Goal: Task Accomplishment & Management: Complete application form

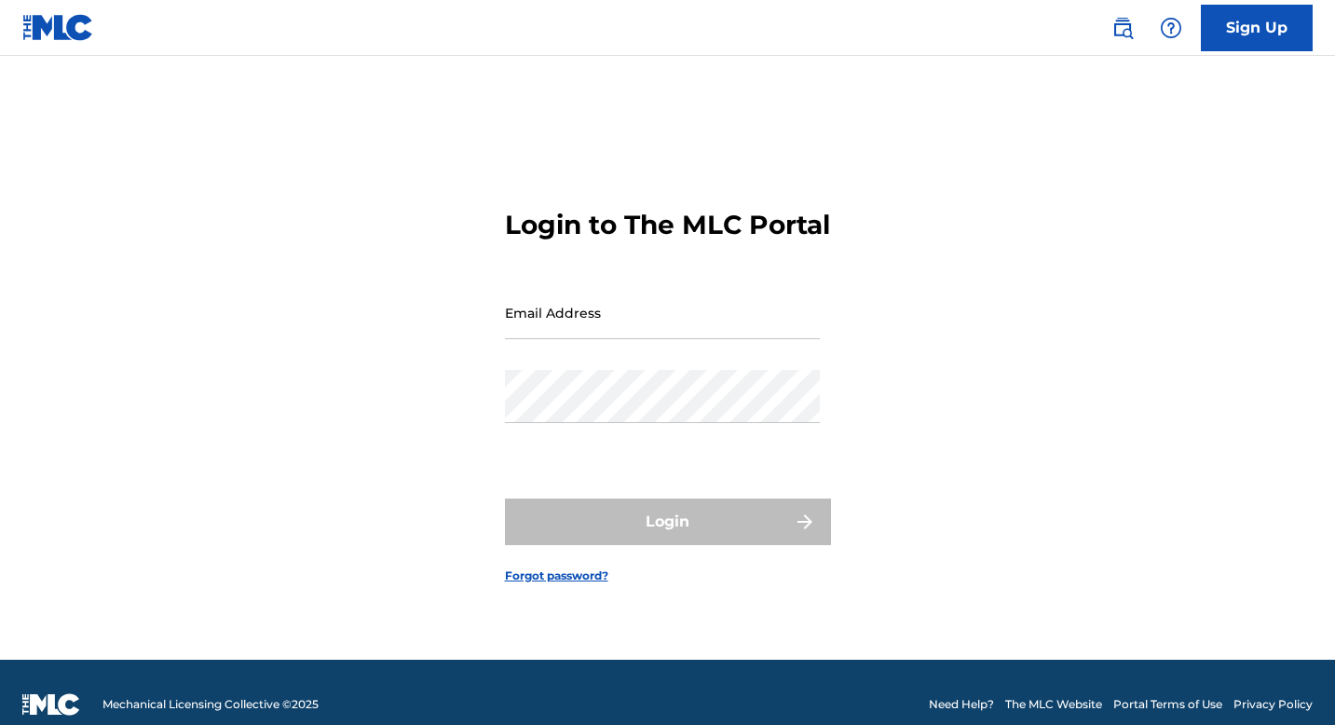
click at [550, 339] on input "Email Address" at bounding box center [662, 312] width 315 height 53
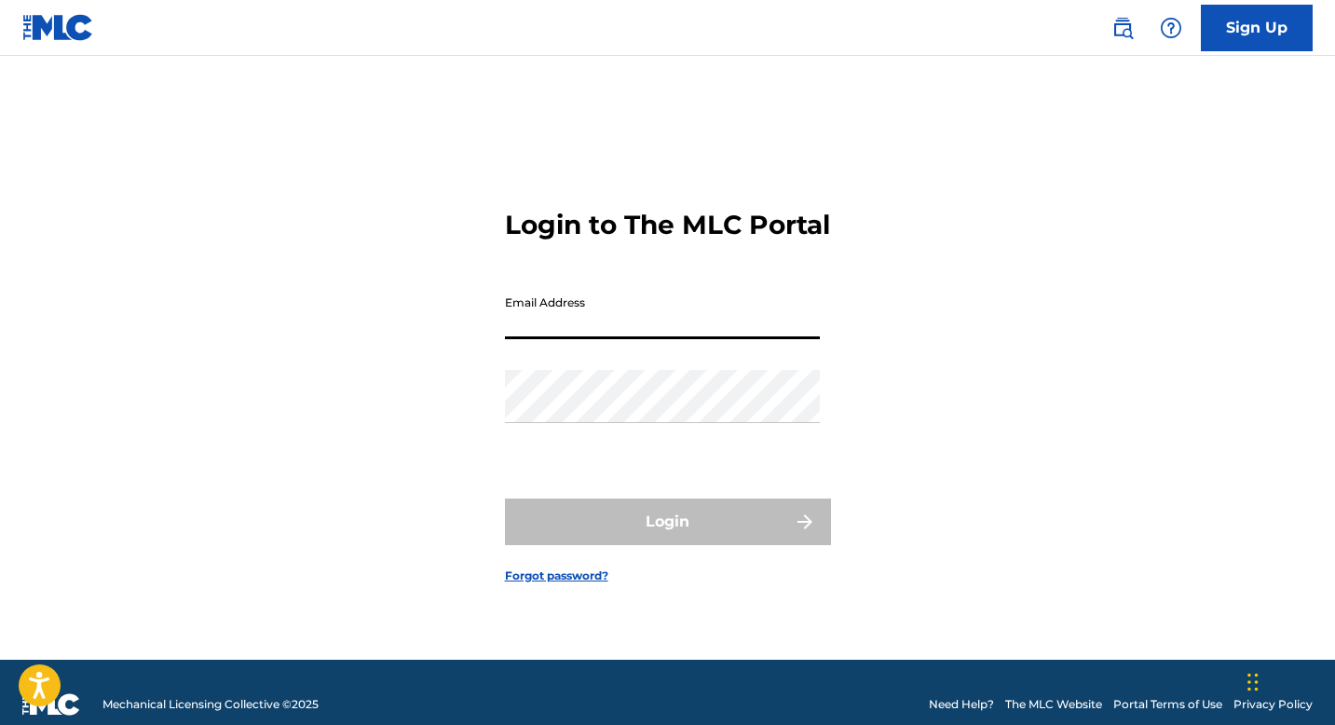
click at [573, 336] on input "Email Address" at bounding box center [662, 312] width 315 height 53
type input "[EMAIL_ADDRESS][DOMAIN_NAME]"
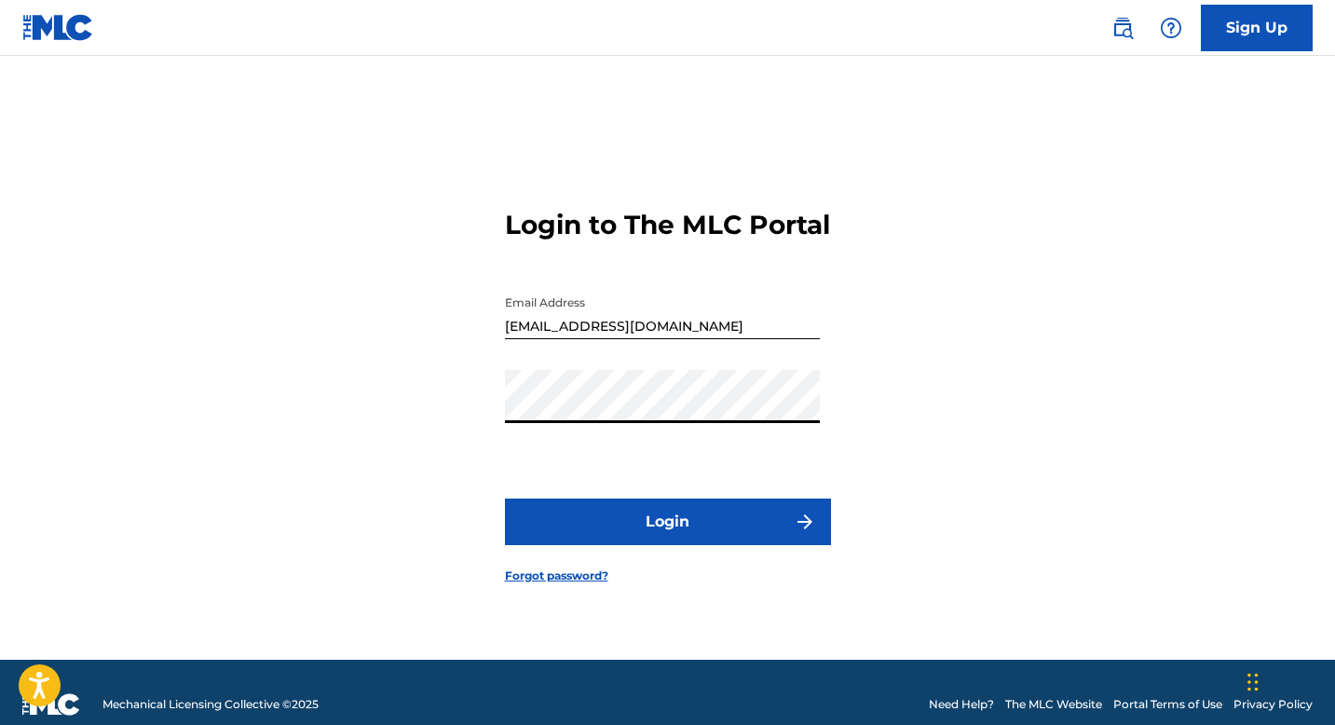
click at [555, 545] on button "Login" at bounding box center [668, 522] width 326 height 47
click at [1266, 19] on link "Sign Up" at bounding box center [1257, 28] width 112 height 47
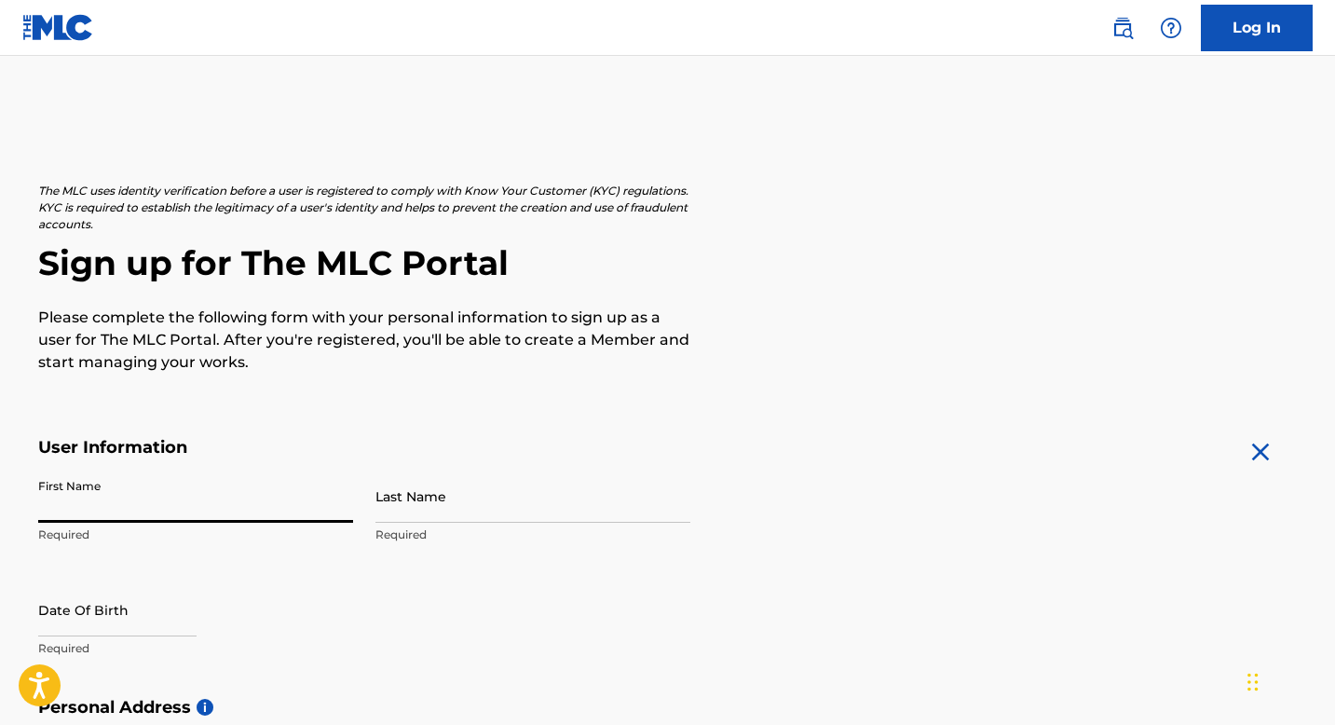
click at [199, 470] on input "First Name" at bounding box center [195, 496] width 315 height 53
click at [104, 507] on input "First Name" at bounding box center [195, 496] width 315 height 53
type input "[PERSON_NAME]"
click at [403, 500] on input "Last Name" at bounding box center [533, 496] width 315 height 53
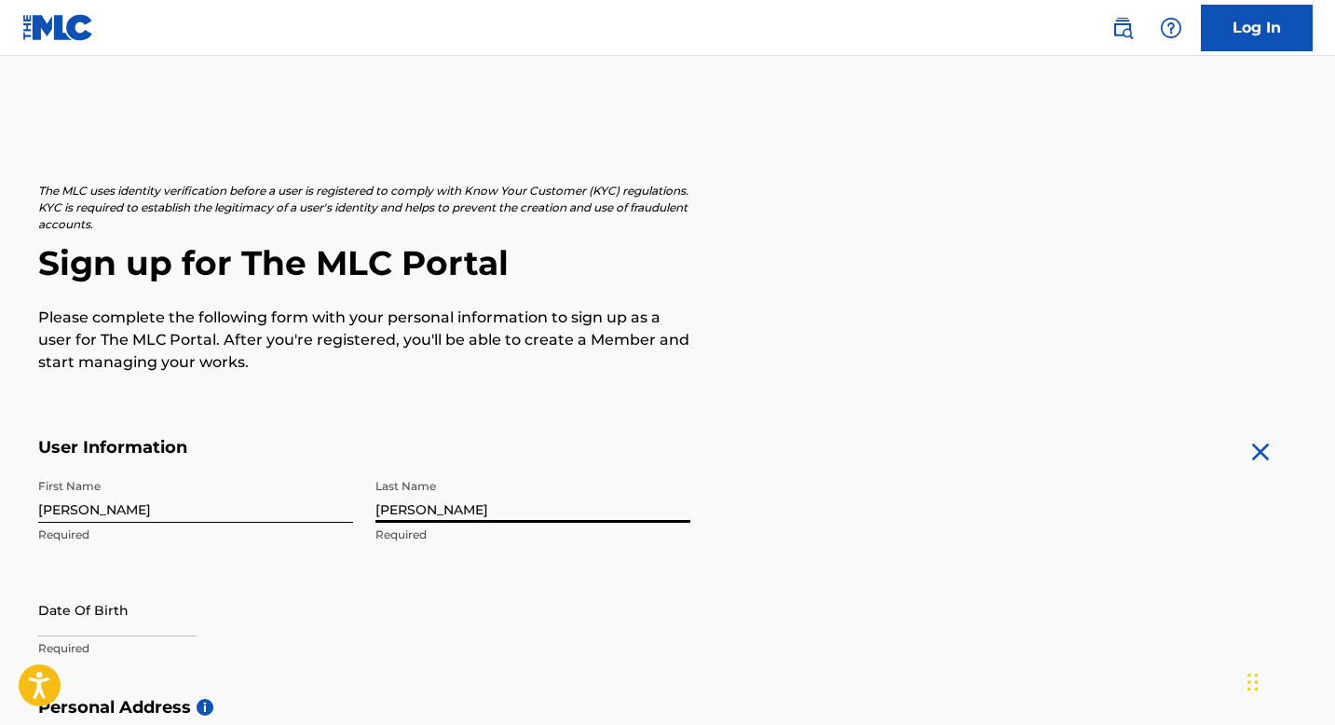
type input "[PERSON_NAME]"
click at [112, 622] on input "text" at bounding box center [117, 609] width 158 height 53
select select "7"
select select "2025"
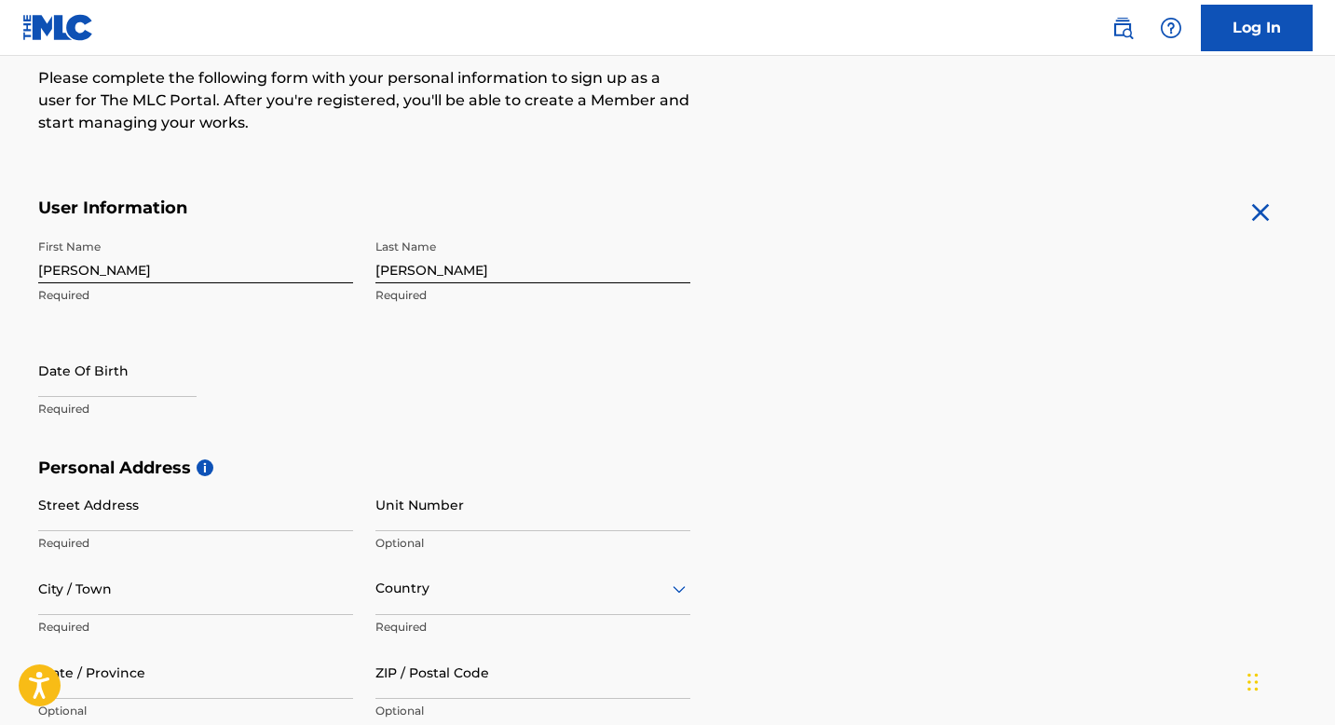
scroll to position [265, 0]
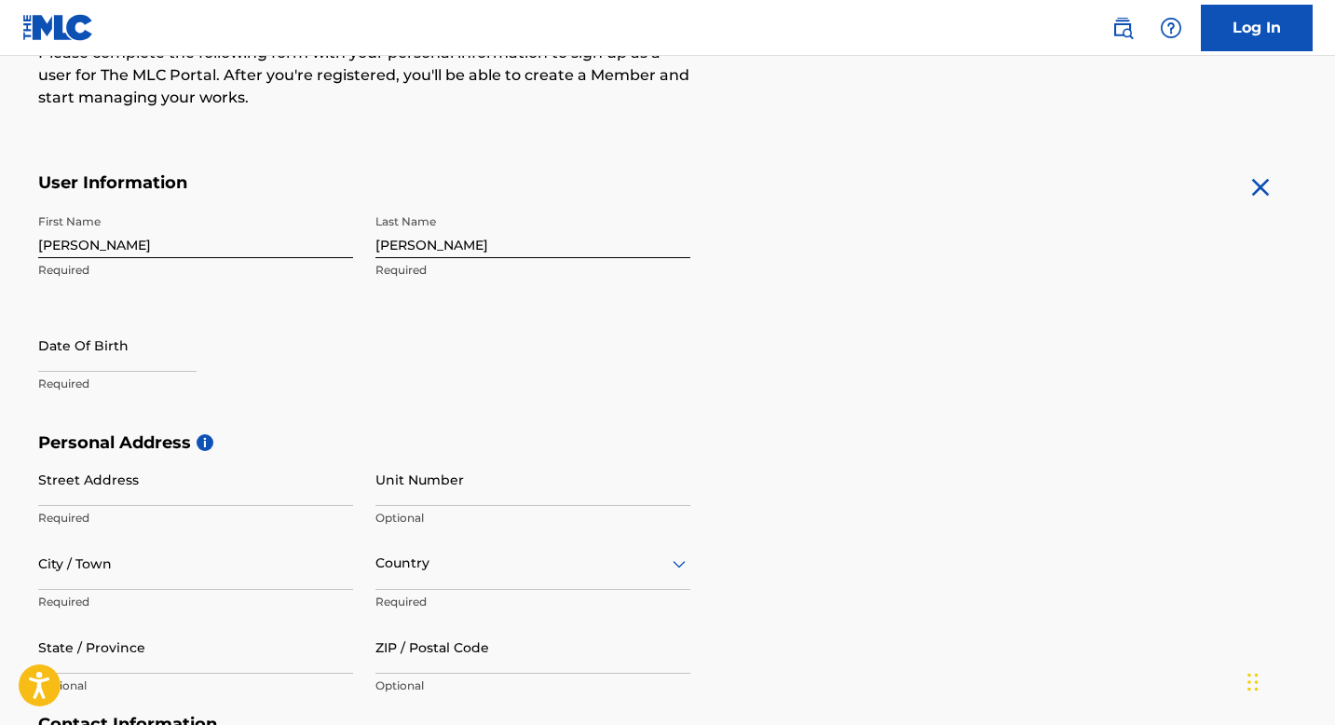
click at [157, 337] on input "text" at bounding box center [117, 345] width 158 height 53
select select "7"
select select "2025"
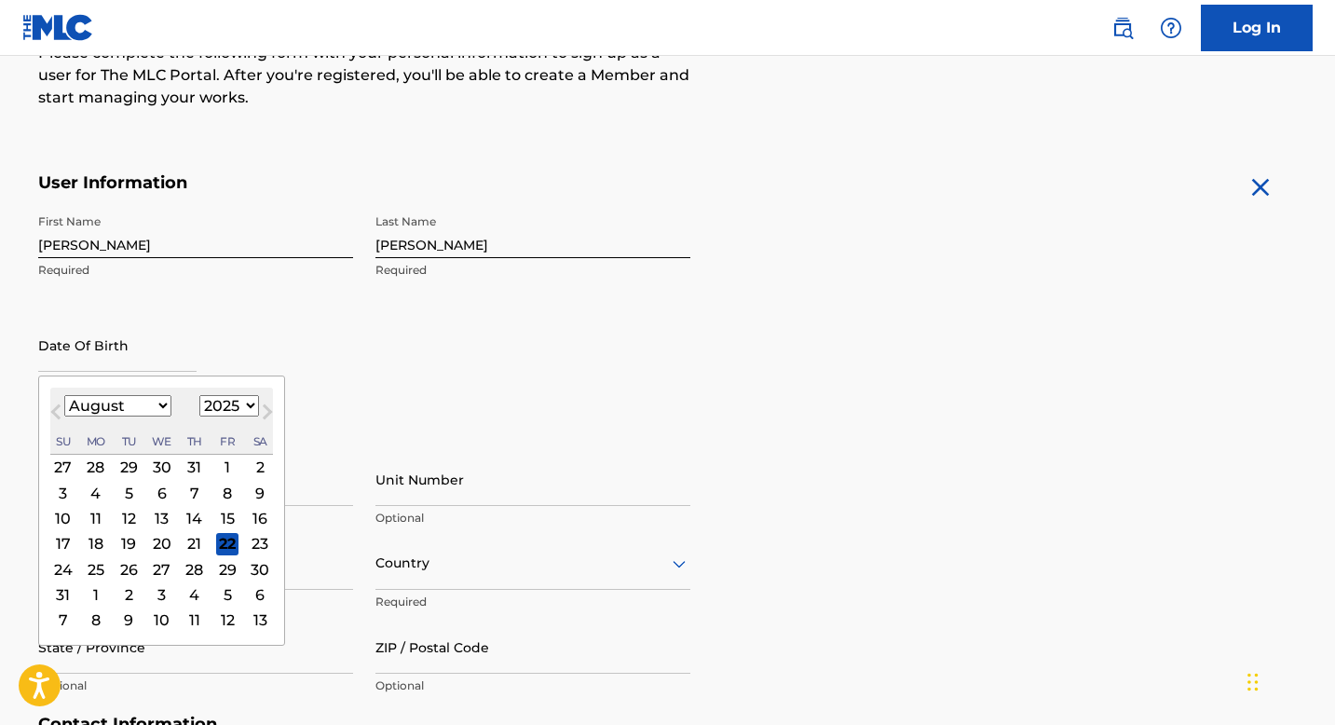
click at [266, 410] on span "Next Month" at bounding box center [266, 415] width 0 height 28
select select "8"
click at [105, 570] on div "29" at bounding box center [95, 569] width 22 height 22
type input "[DATE]"
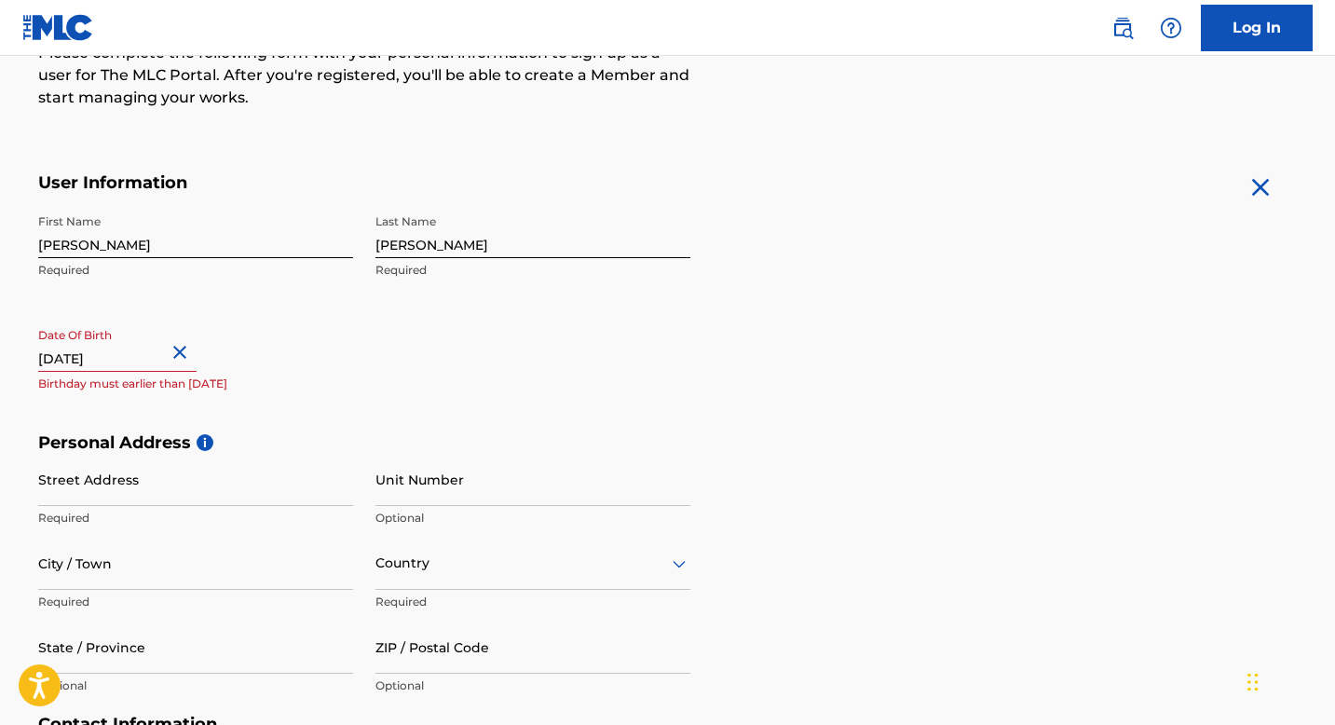
click at [169, 349] on button "Close" at bounding box center [183, 352] width 28 height 57
type input "[DATE]"
click at [259, 408] on div "First Name [PERSON_NAME] Required Last Name [PERSON_NAME] Required Date Of Birt…" at bounding box center [364, 318] width 652 height 227
click at [173, 485] on input "Street Address" at bounding box center [195, 479] width 315 height 53
click at [451, 407] on div "First Name [PERSON_NAME] Required Last Name [PERSON_NAME] Required Date Of Birt…" at bounding box center [364, 318] width 652 height 227
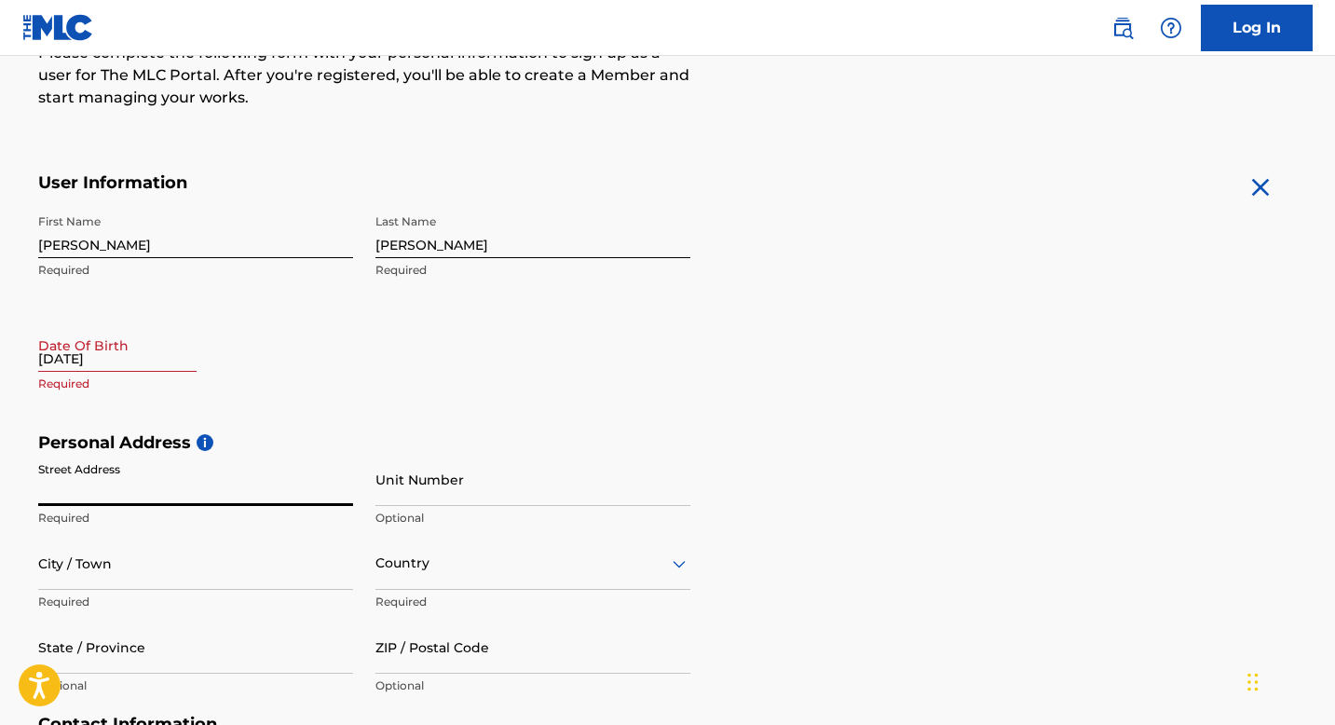
click at [140, 497] on input "Street Address" at bounding box center [195, 479] width 315 height 53
type input "[STREET_ADDRESS]"
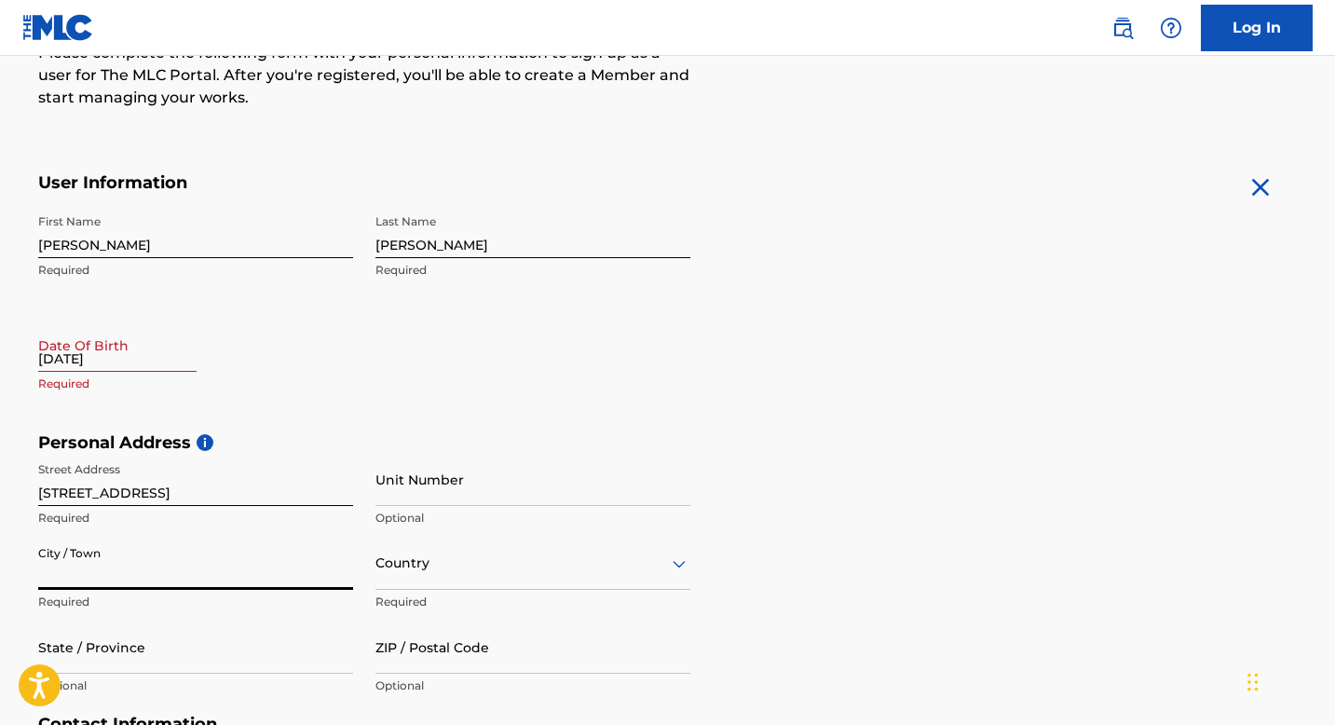
click at [107, 580] on input "City / Town" at bounding box center [195, 563] width 315 height 53
type input "[GEOGRAPHIC_DATA]"
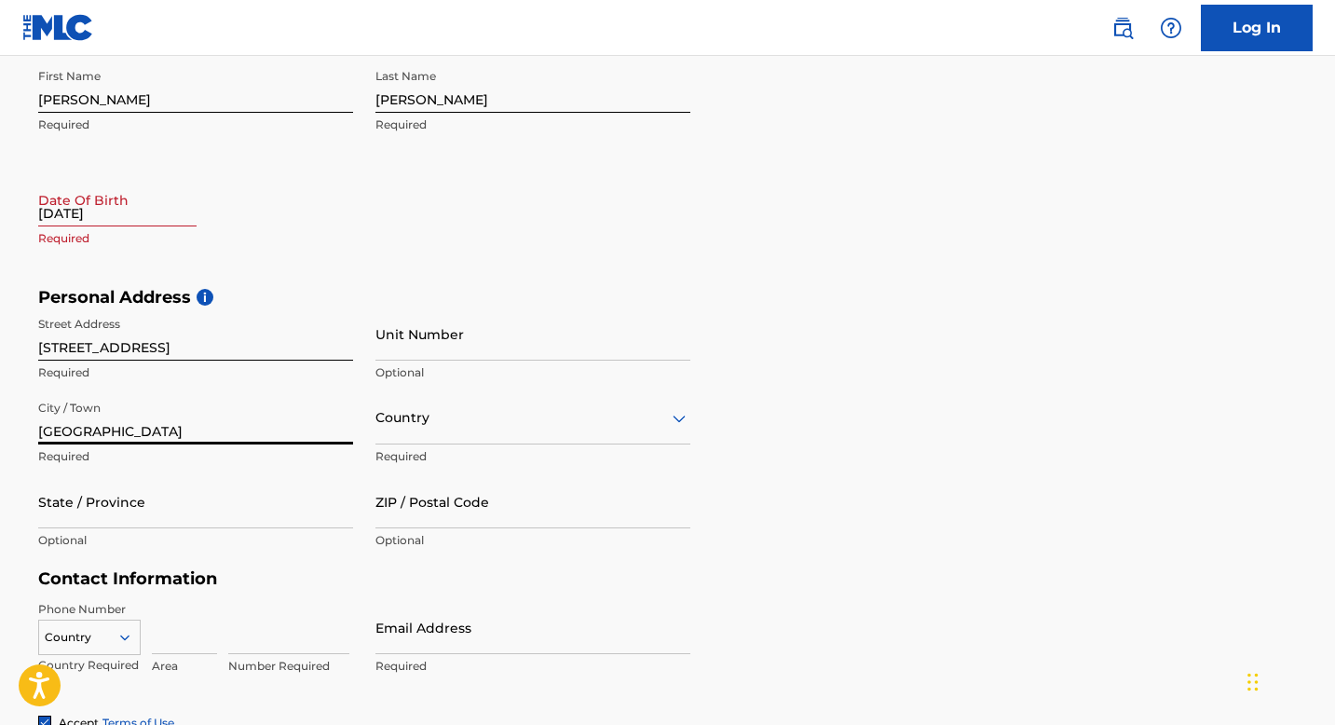
click at [675, 445] on div "Country" at bounding box center [533, 417] width 315 height 53
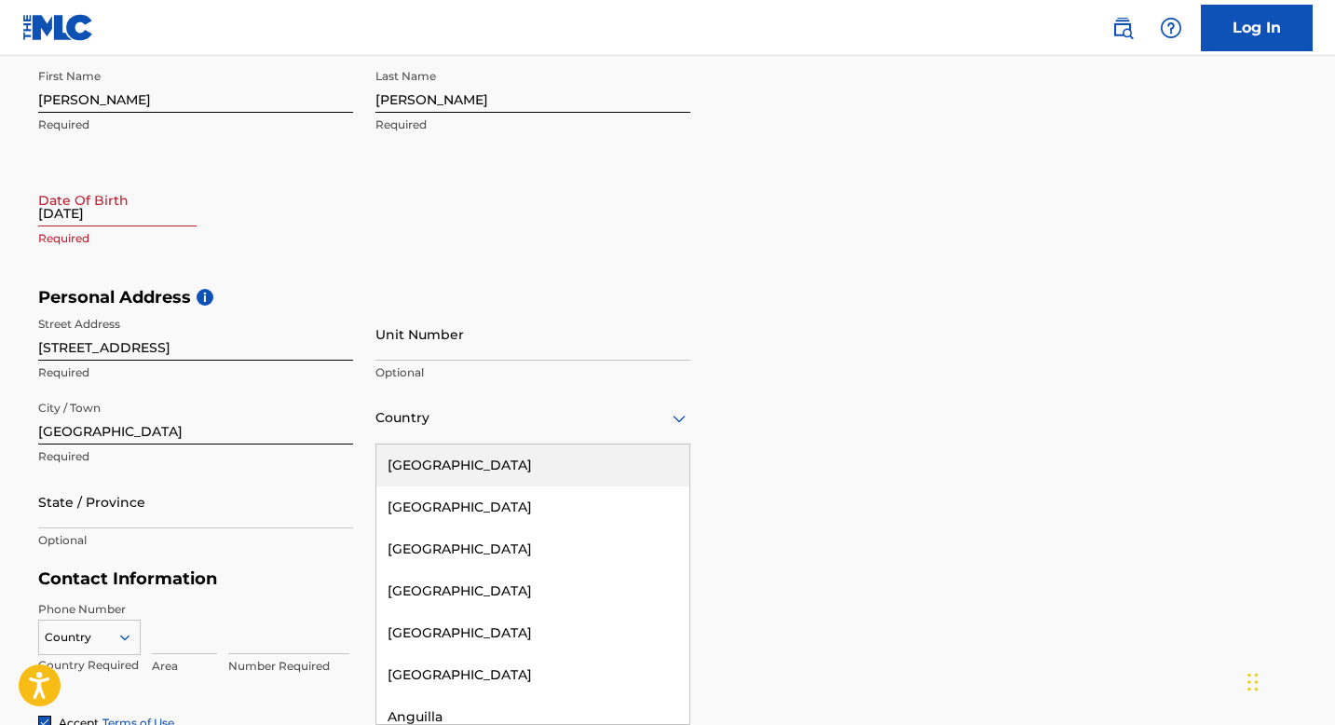
click at [615, 468] on div "[GEOGRAPHIC_DATA]" at bounding box center [533, 466] width 313 height 42
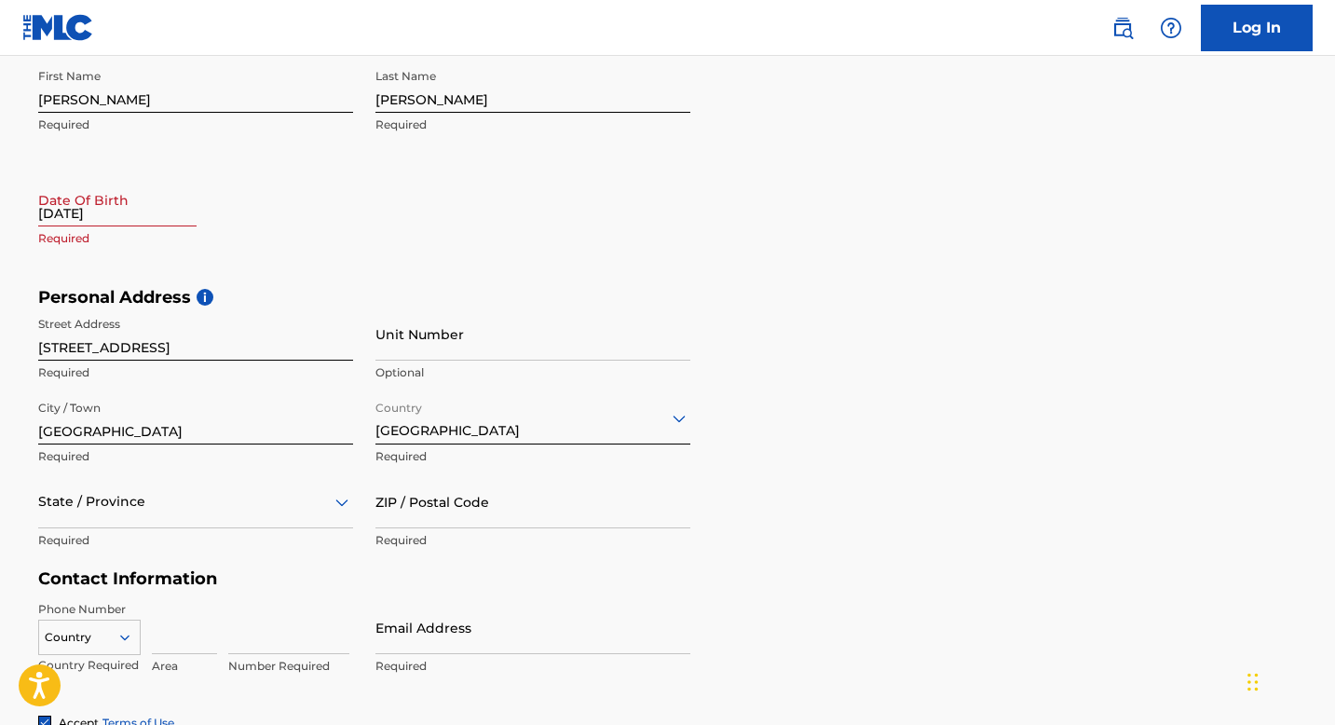
scroll to position [494, 0]
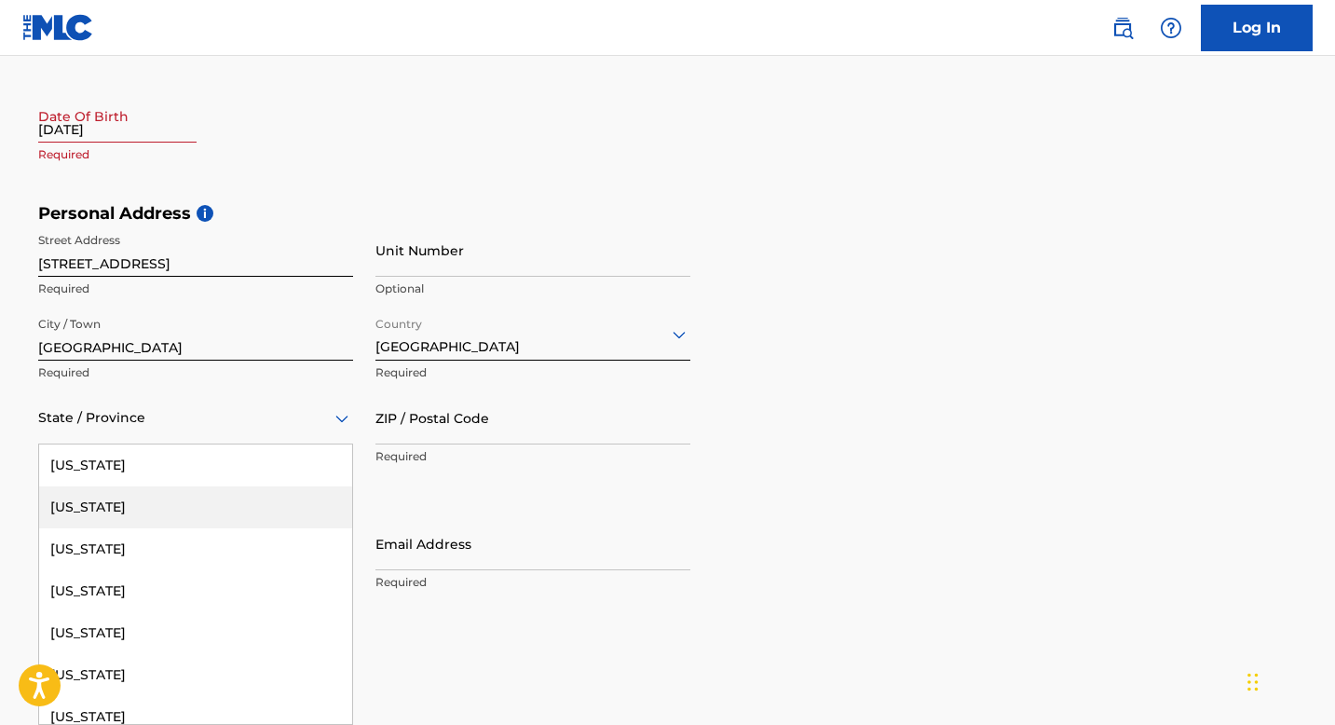
click at [334, 445] on div "[US_STATE], 2 of 57. 57 results available. Use Up and Down to choose options, p…" at bounding box center [195, 417] width 315 height 53
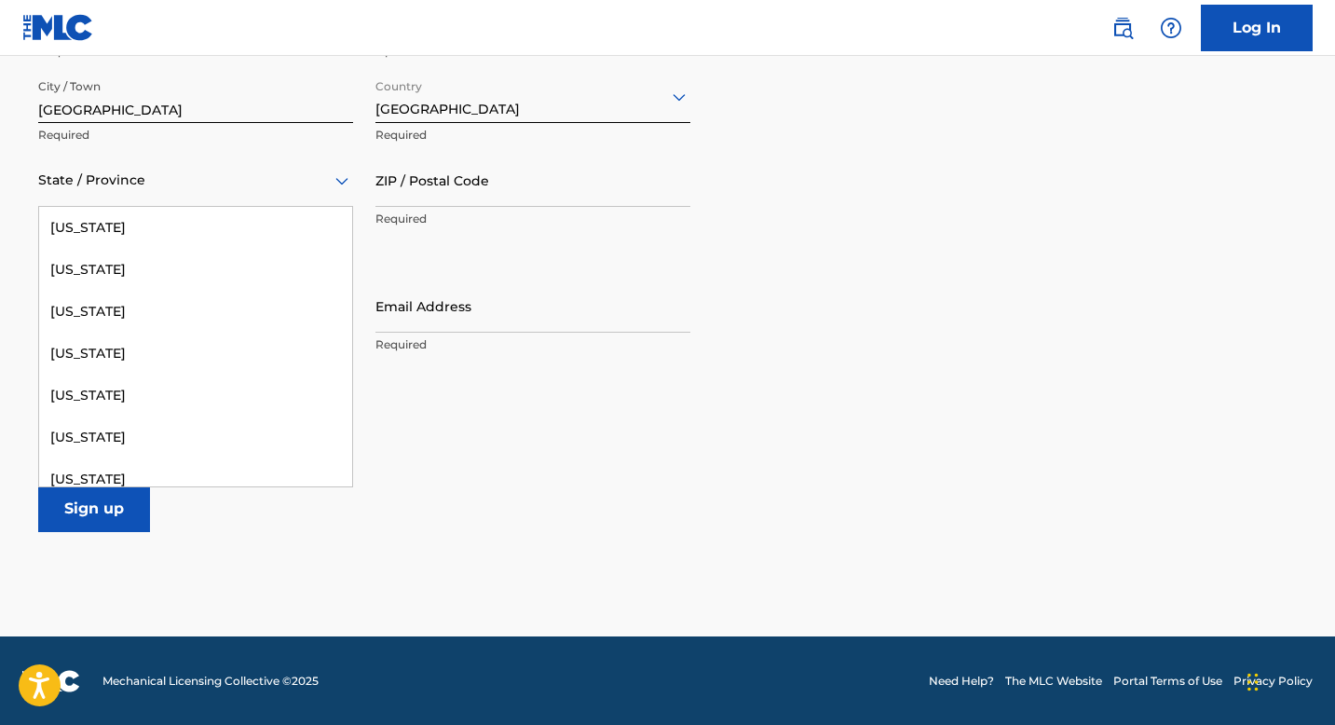
scroll to position [1330, 0]
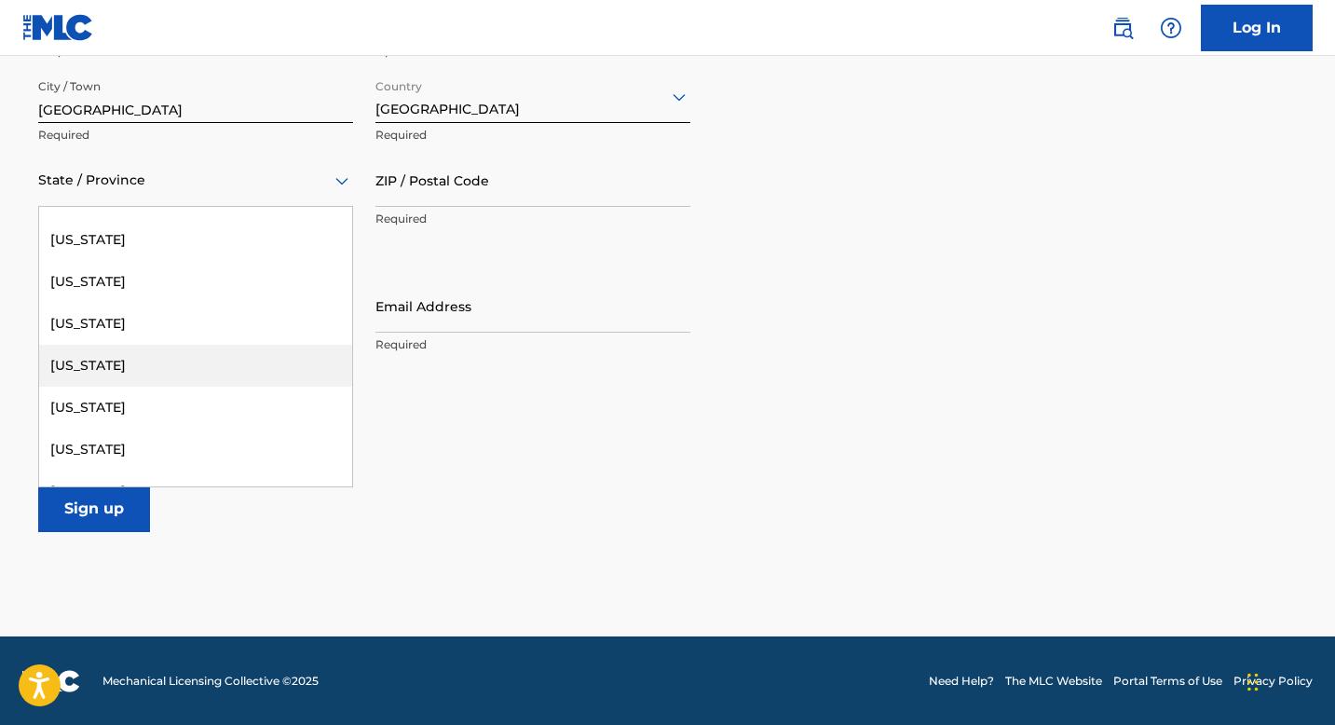
click at [241, 363] on div "[US_STATE]" at bounding box center [195, 366] width 313 height 42
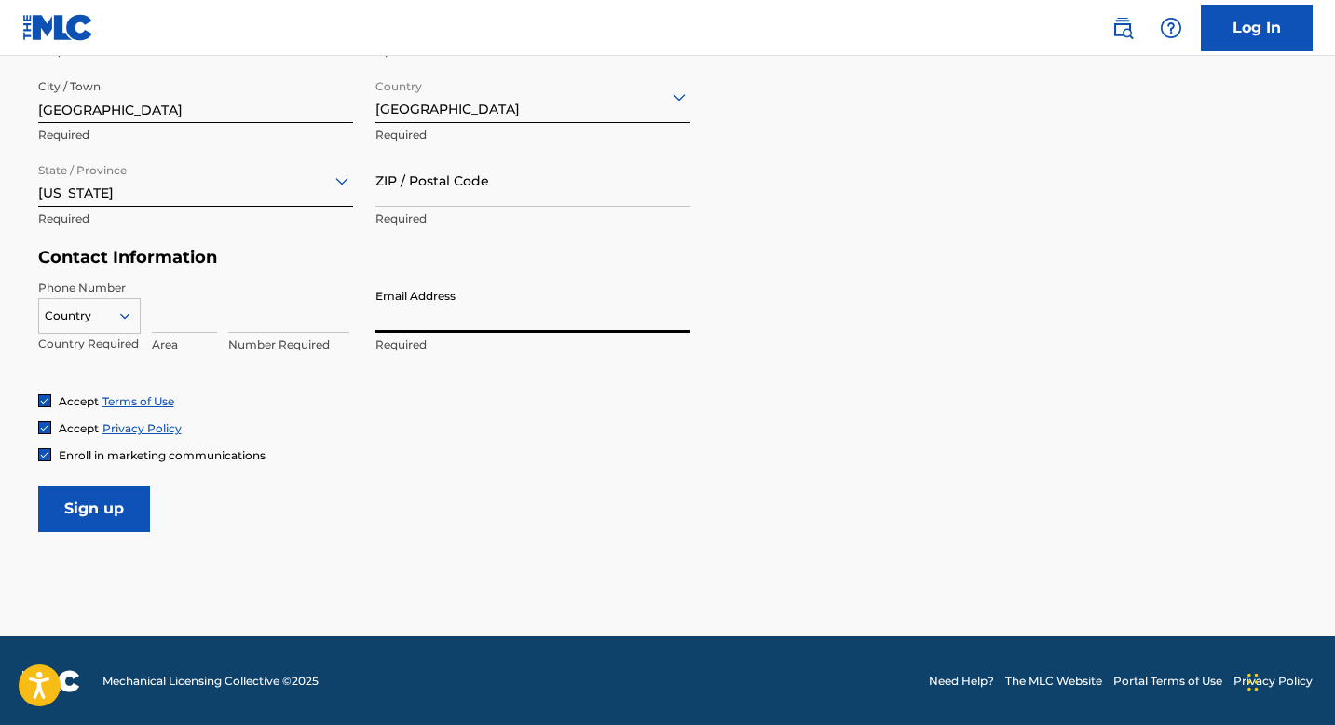
click at [461, 302] on input "Email Address" at bounding box center [533, 306] width 315 height 53
type input "[EMAIL_ADDRESS][DOMAIN_NAME]"
click at [122, 503] on input "Sign up" at bounding box center [94, 509] width 112 height 47
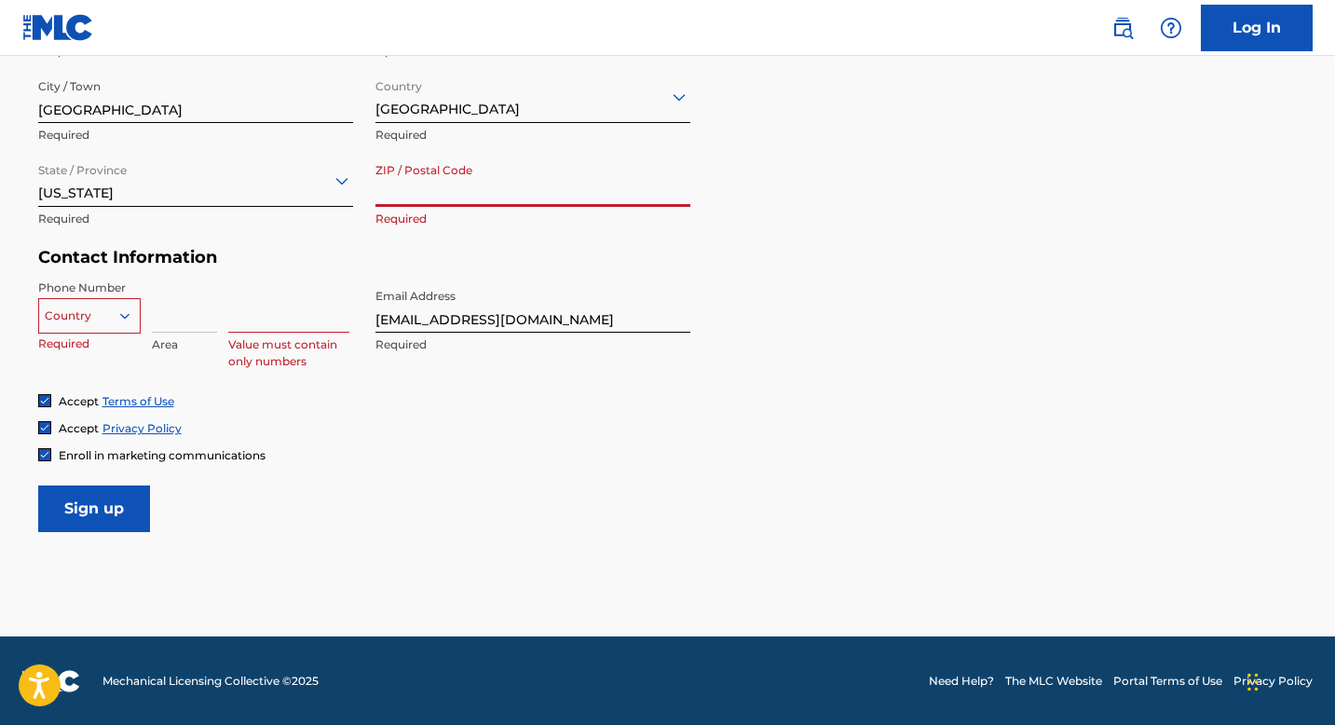
click at [435, 193] on input "ZIP / Postal Code" at bounding box center [533, 180] width 315 height 53
type input "28303"
click at [128, 317] on icon at bounding box center [124, 316] width 17 height 17
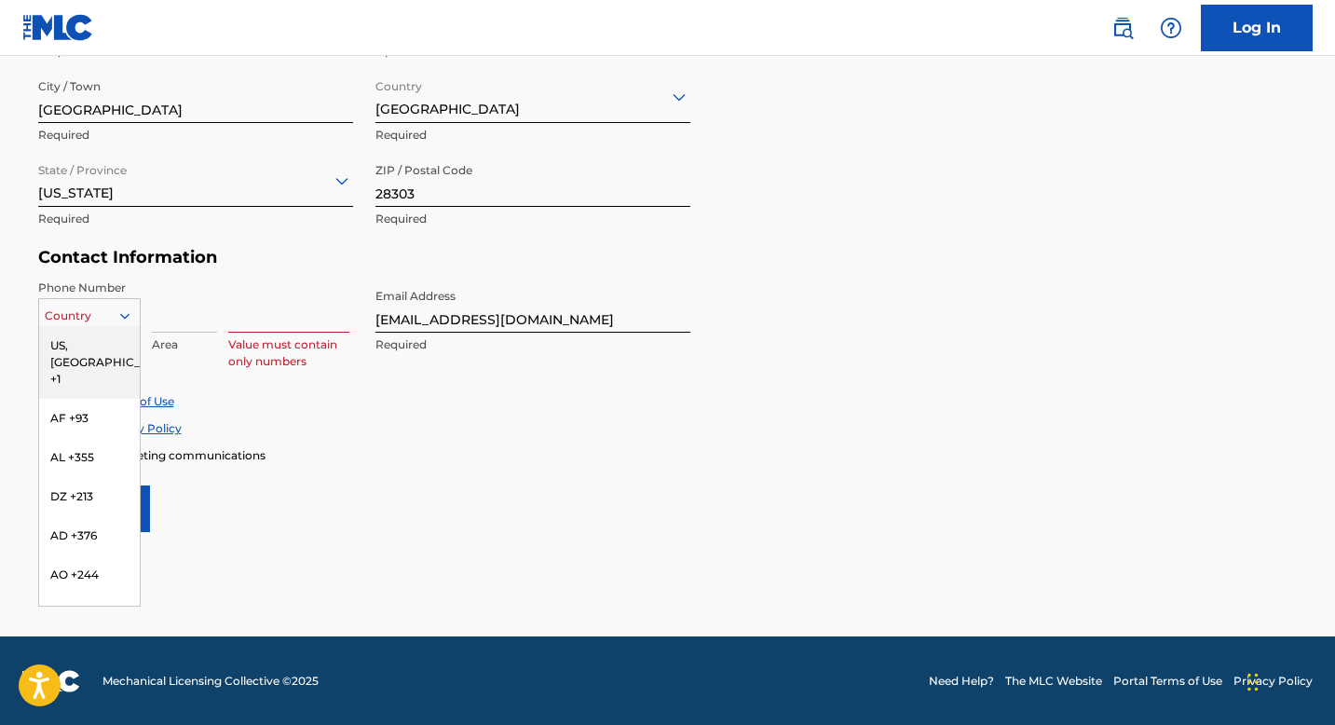
click at [108, 345] on div "US, [GEOGRAPHIC_DATA] +1" at bounding box center [89, 362] width 101 height 73
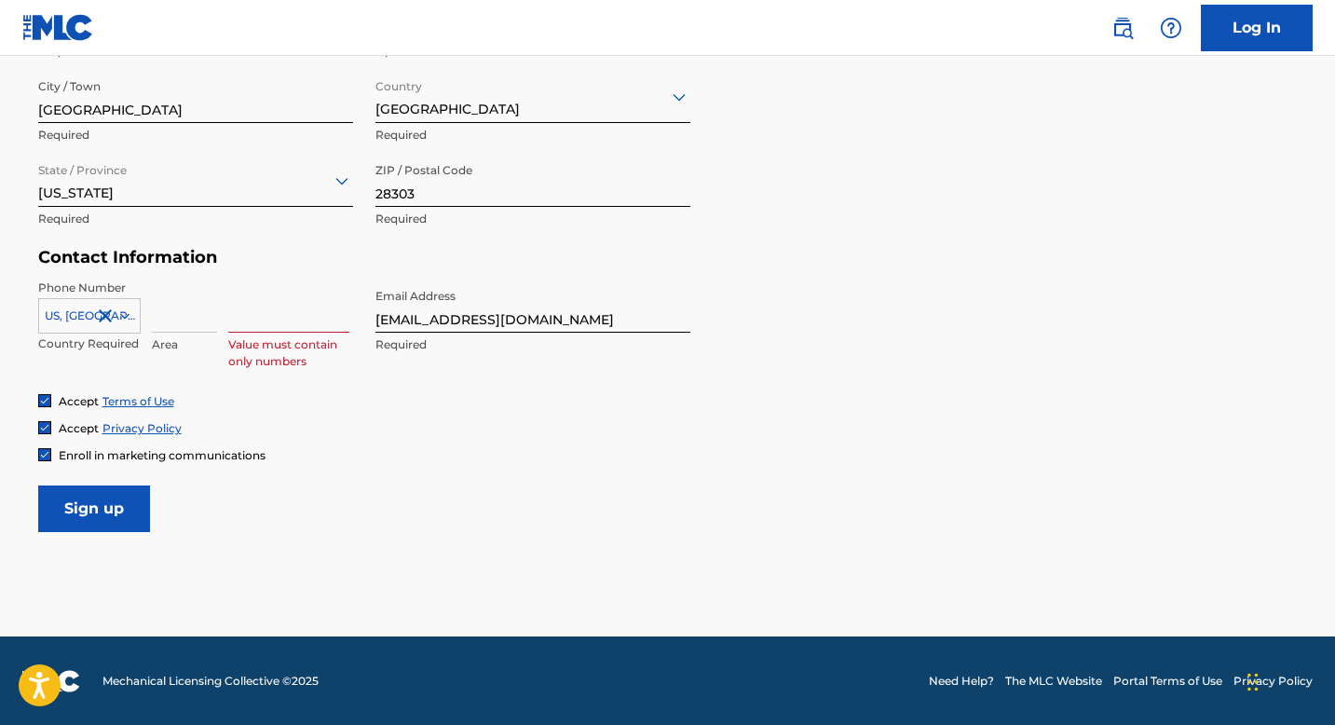
click at [171, 318] on input at bounding box center [184, 306] width 65 height 53
type input "704"
click at [254, 324] on input at bounding box center [288, 306] width 121 height 53
click at [219, 510] on form "User Information First Name [PERSON_NAME] Required Last Name [PERSON_NAME] Requ…" at bounding box center [668, 119] width 1260 height 827
click at [115, 500] on input "Sign up" at bounding box center [94, 509] width 112 height 47
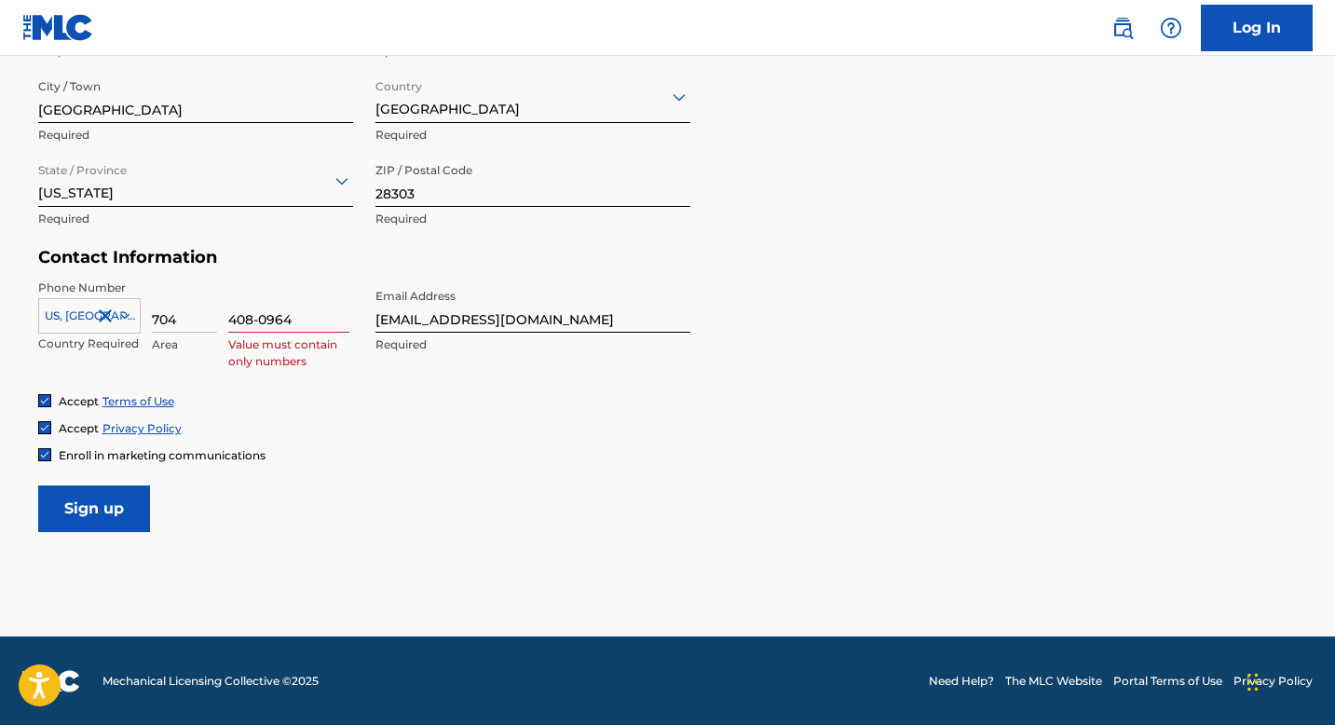
click at [259, 323] on input "408-0964" at bounding box center [288, 306] width 121 height 53
type input "4080964"
click at [113, 500] on input "Sign up" at bounding box center [94, 509] width 112 height 47
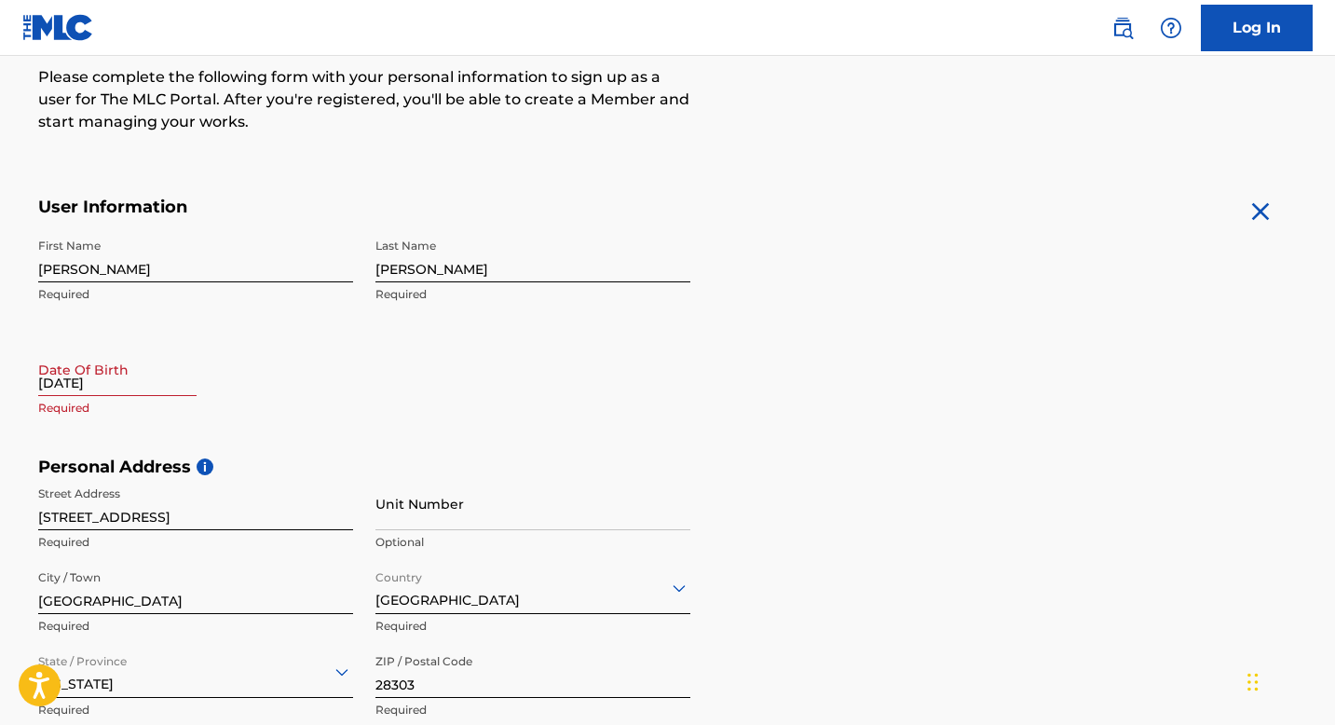
scroll to position [248, 0]
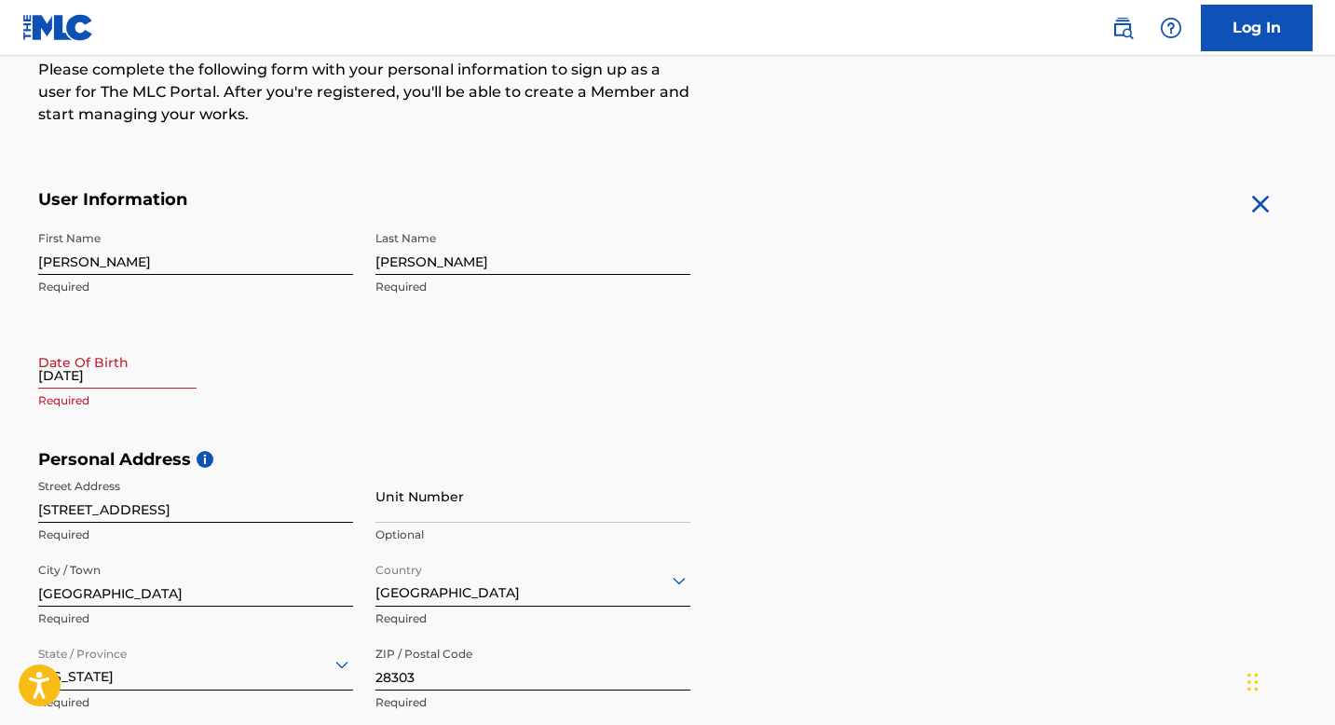
select select "7"
select select "2025"
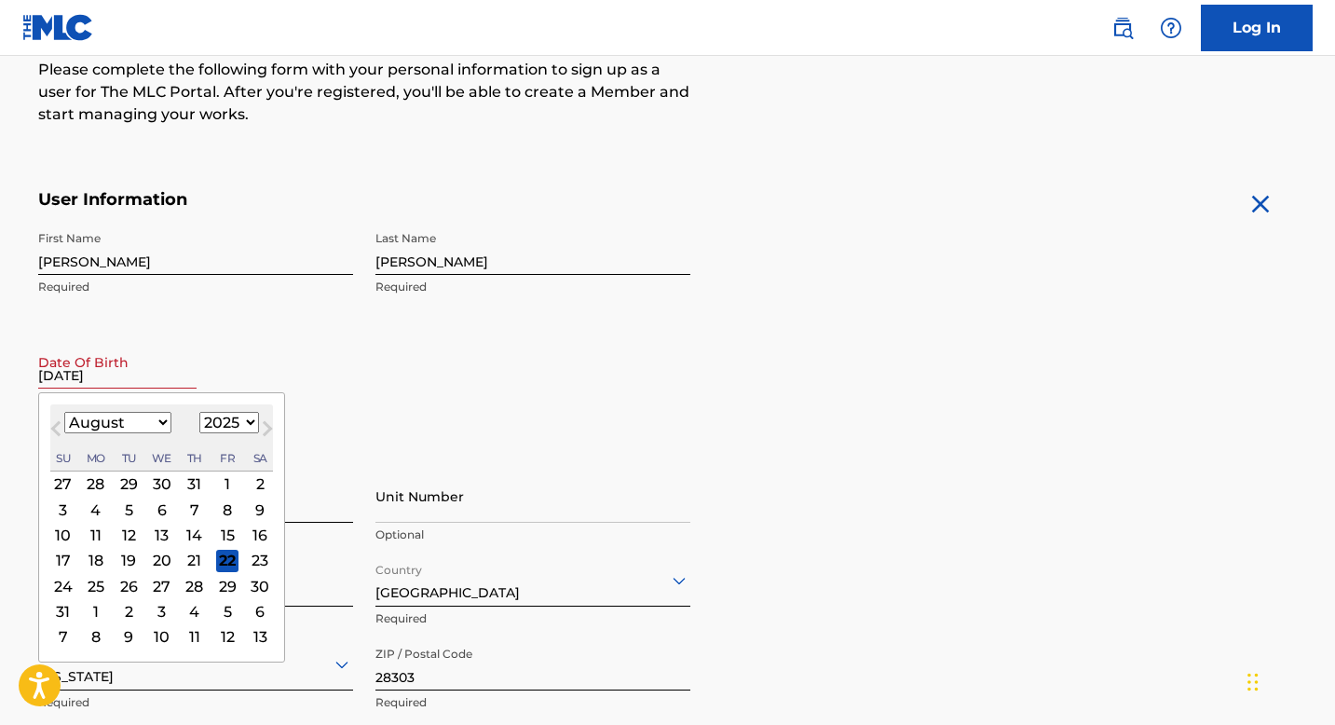
click at [48, 374] on input "[DATE]" at bounding box center [117, 362] width 158 height 53
type input "[DATE]"
click at [290, 322] on div "First Name [PERSON_NAME] Required Last Name [PERSON_NAME] Required Date Of Birt…" at bounding box center [364, 335] width 652 height 227
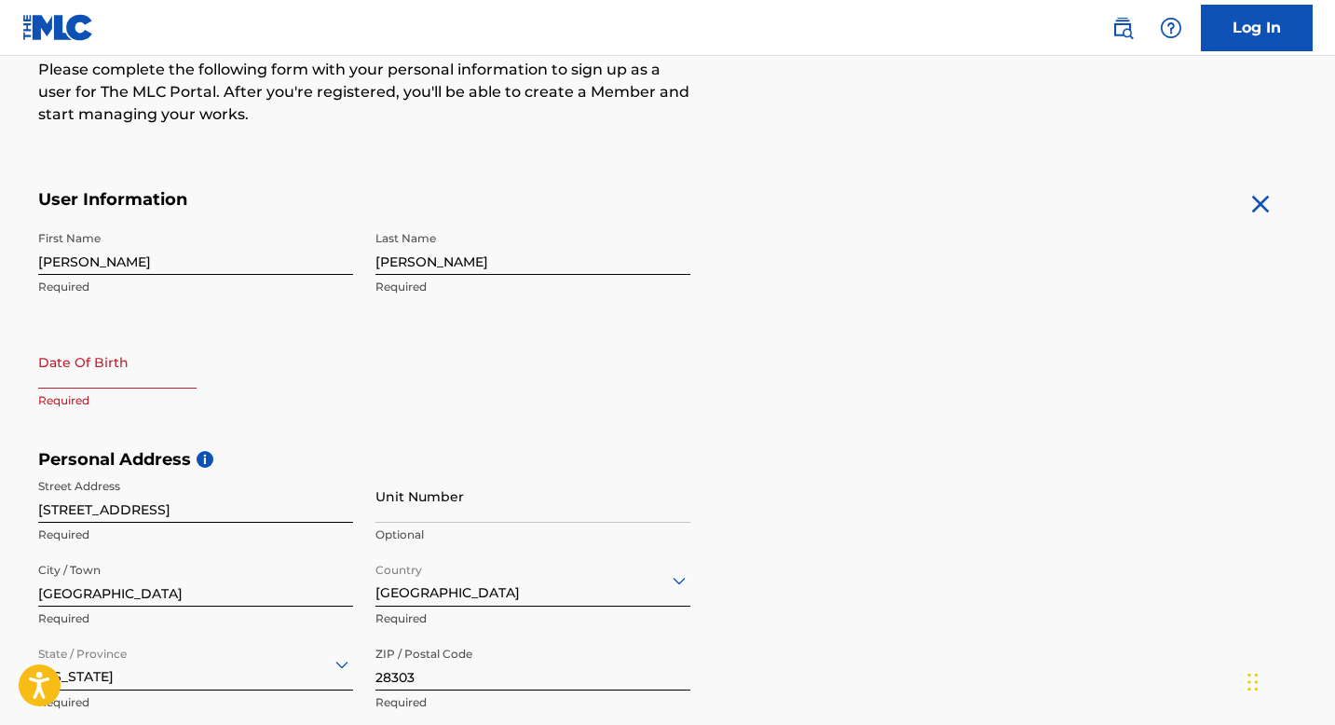
select select "7"
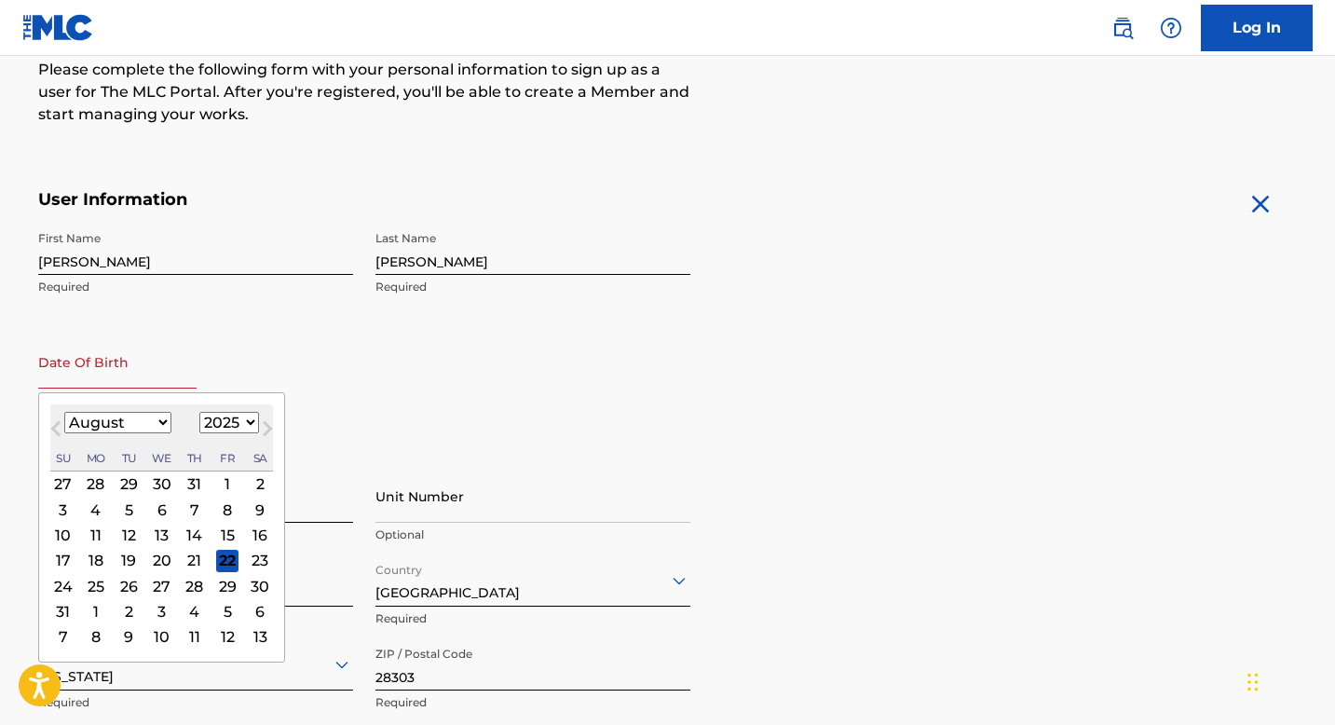
click at [120, 380] on input "text" at bounding box center [117, 362] width 158 height 53
click at [244, 422] on select "1899 1900 1901 1902 1903 1904 1905 1906 1907 1908 1909 1910 1911 1912 1913 1914…" at bounding box center [229, 422] width 60 height 21
select select "1978"
click at [199, 412] on select "1899 1900 1901 1902 1903 1904 1905 1906 1907 1908 1909 1910 1911 1912 1913 1914…" at bounding box center [229, 422] width 60 height 21
click at [157, 421] on select "January February March April May June July August September October November De…" at bounding box center [117, 422] width 107 height 21
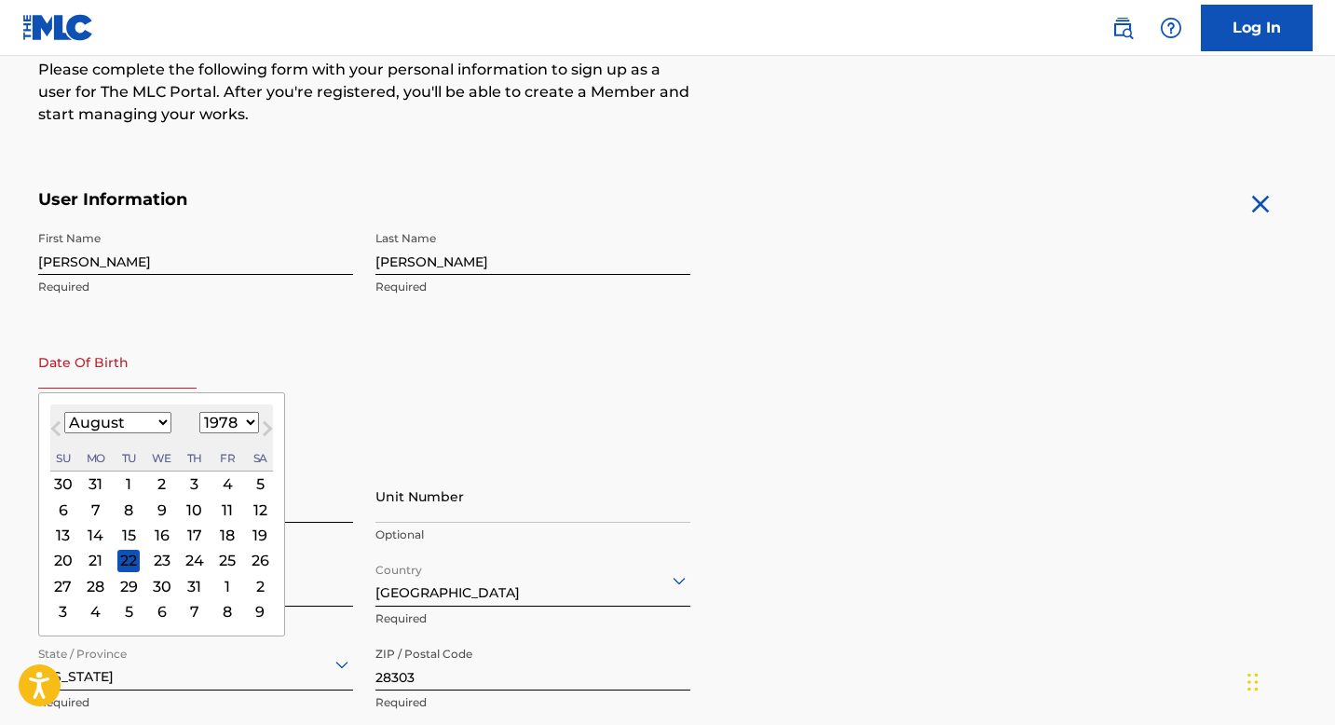
select select "8"
click at [64, 412] on select "January February March April May June July August September October November De…" at bounding box center [117, 422] width 107 height 21
click at [253, 513] on div "9" at bounding box center [260, 510] width 22 height 22
type input "[DATE]"
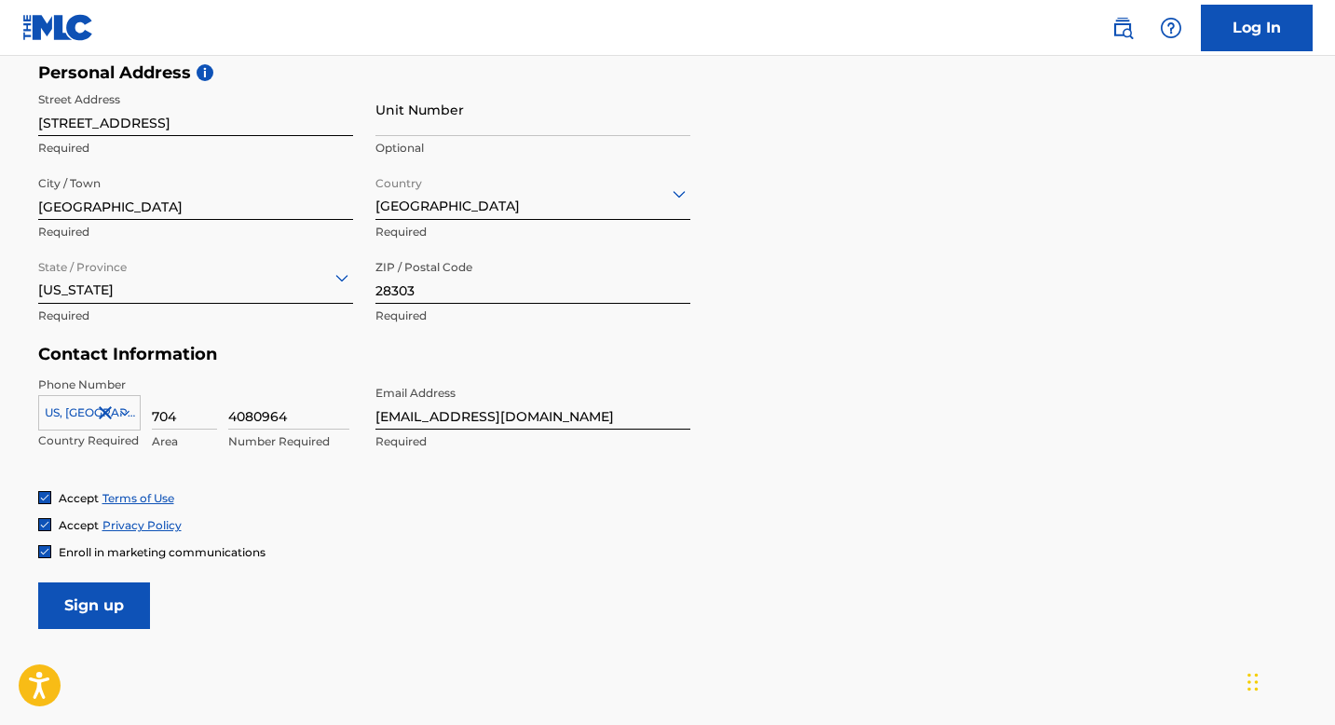
scroll to position [636, 0]
click at [73, 598] on input "Sign up" at bounding box center [94, 605] width 112 height 47
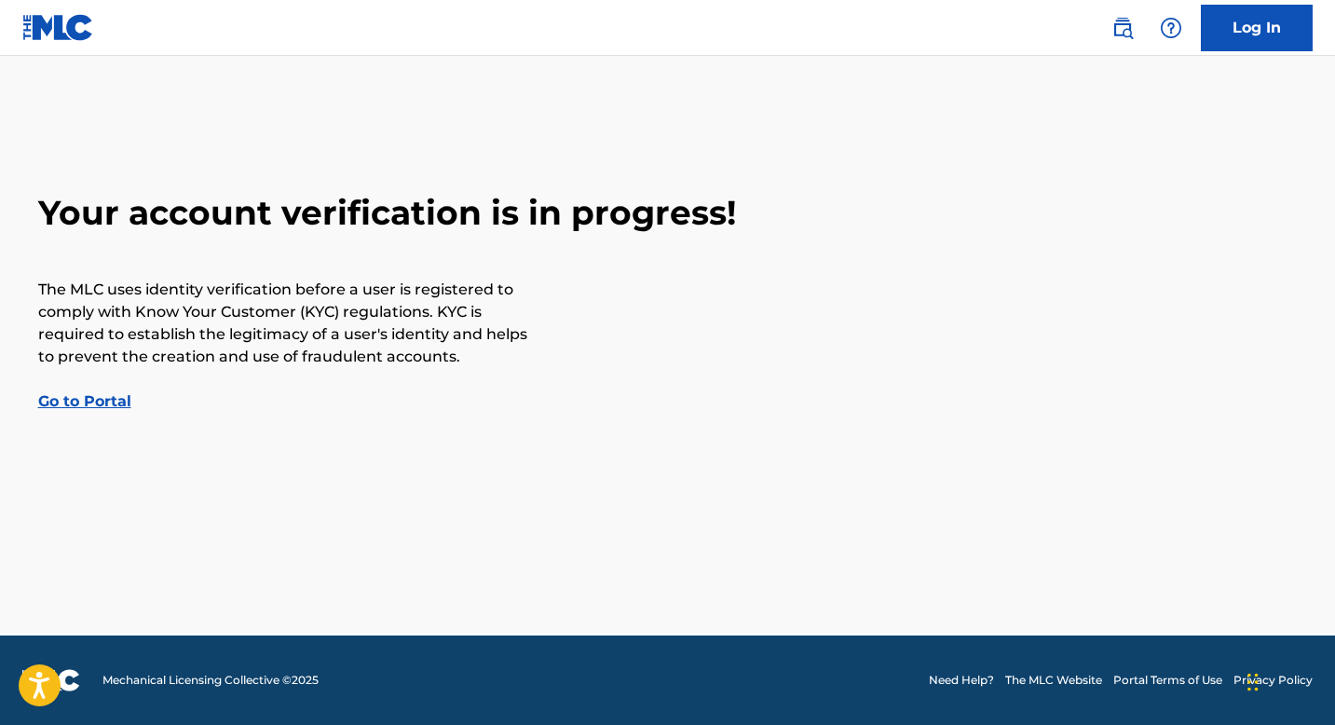
click at [93, 403] on link "Go to Portal" at bounding box center [84, 401] width 93 height 18
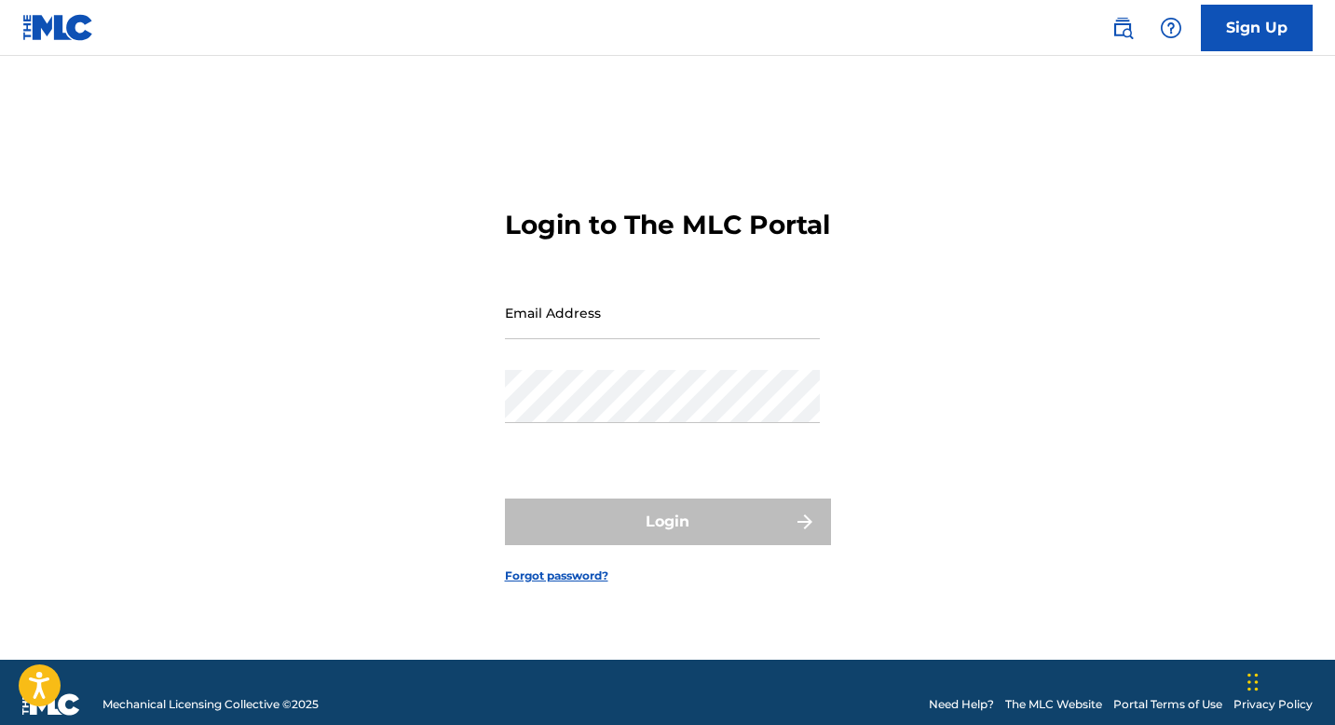
click at [552, 335] on input "Email Address" at bounding box center [662, 312] width 315 height 53
click at [576, 339] on input "Email Address" at bounding box center [662, 312] width 315 height 53
type input "[EMAIL_ADDRESS][DOMAIN_NAME]"
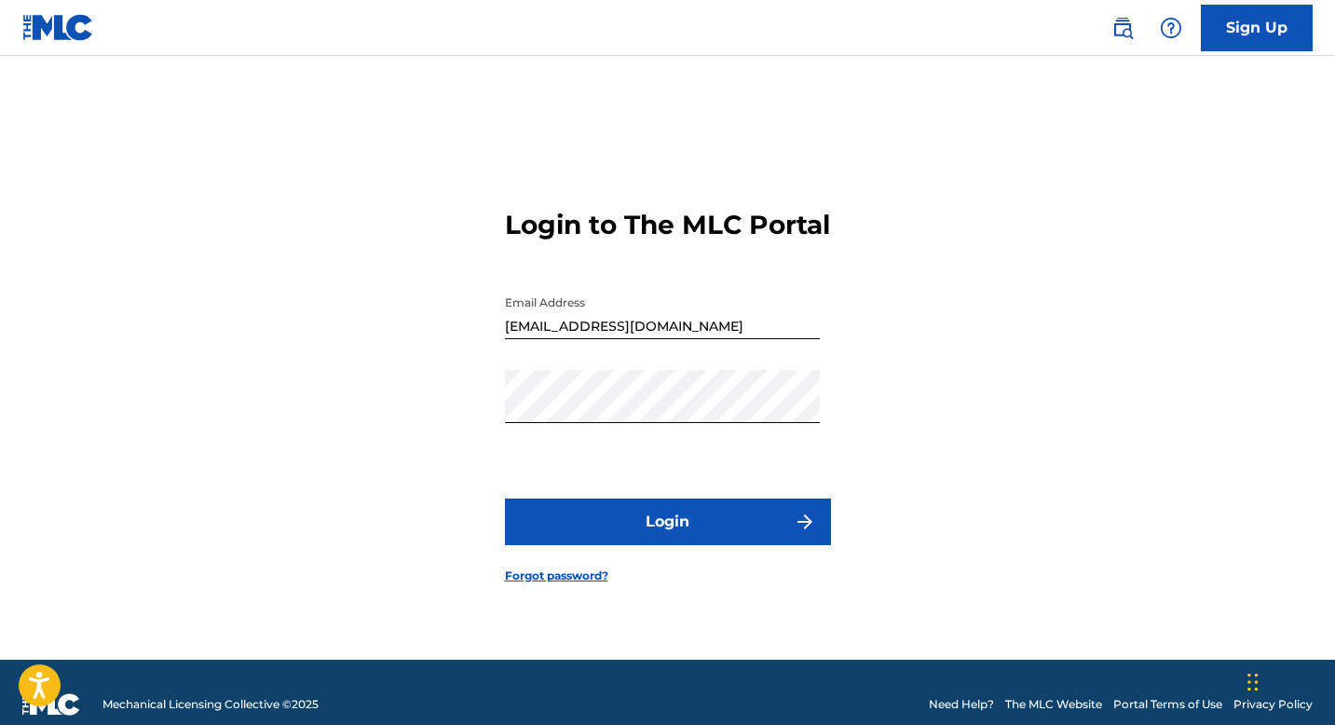
click at [568, 529] on button "Login" at bounding box center [668, 522] width 326 height 47
